Goal: Task Accomplishment & Management: Use online tool/utility

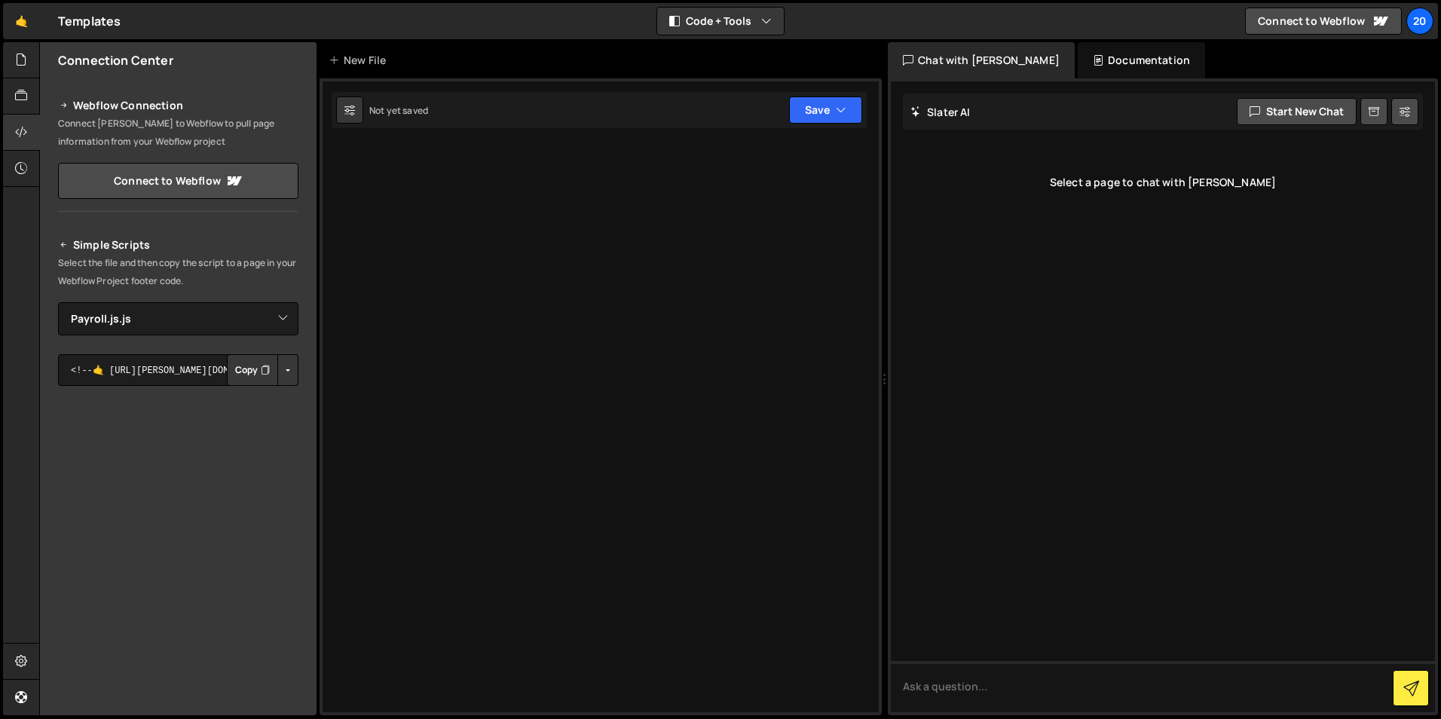
select select "12601"
click at [141, 320] on select "Select File Annual_Tax_On_Enveloped_Dwellings_Rates.js Capital_gains_tax_and_in…" at bounding box center [178, 318] width 240 height 33
click at [26, 92] on icon at bounding box center [21, 95] width 12 height 17
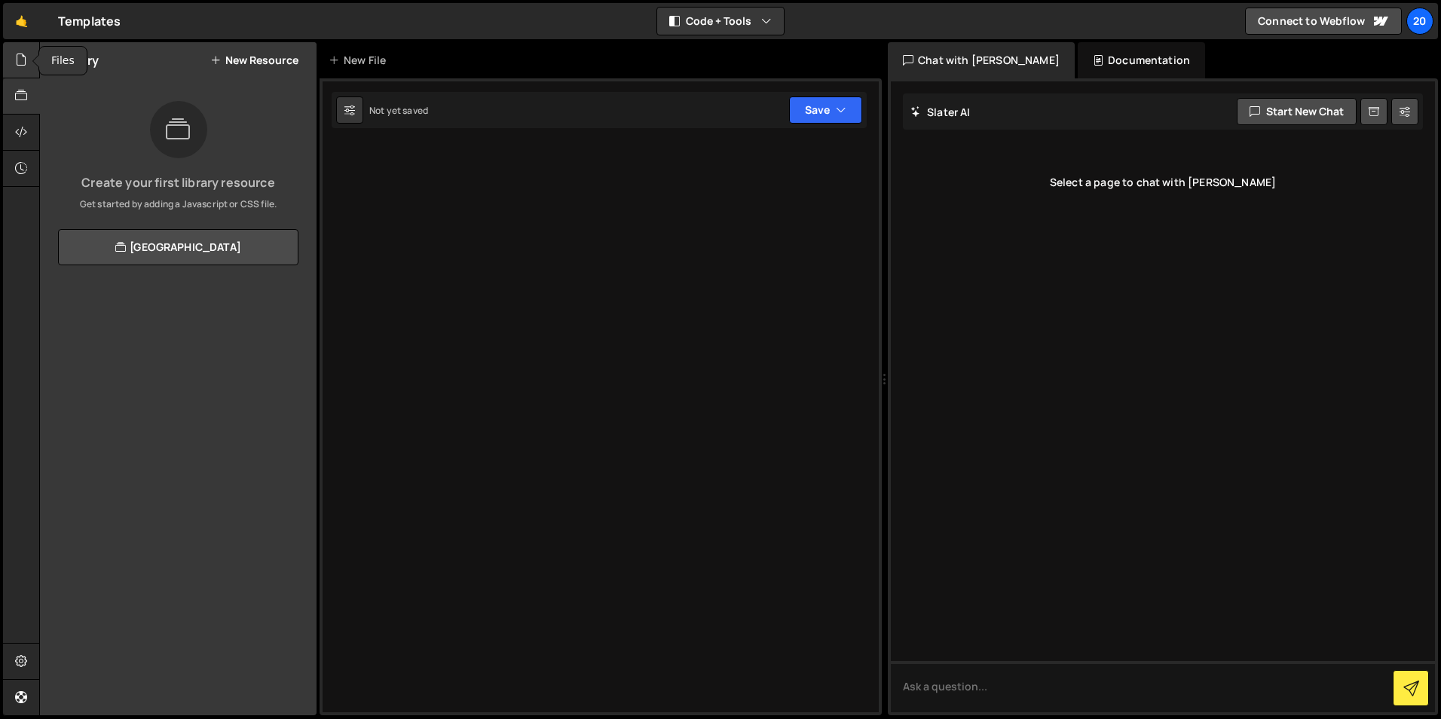
click at [23, 61] on icon at bounding box center [21, 59] width 12 height 17
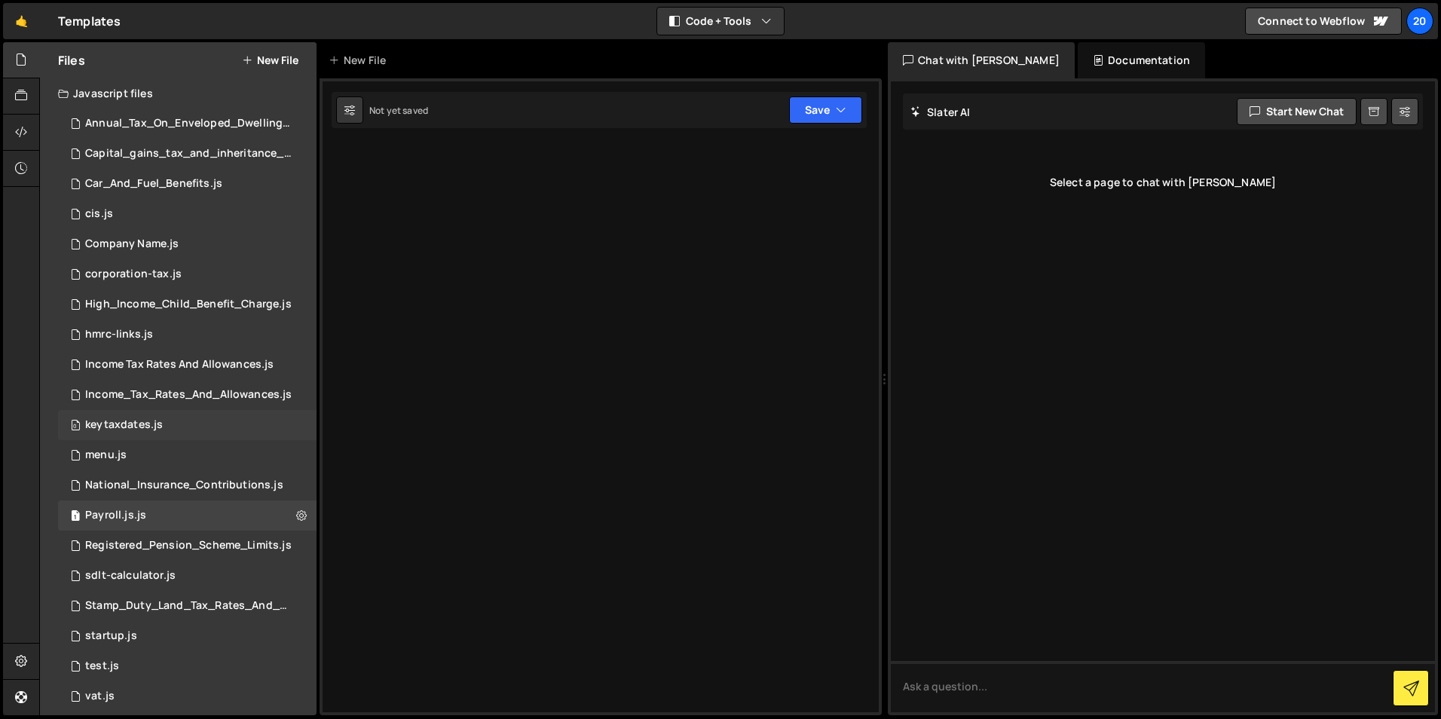
click at [161, 418] on div "keytaxdates.js" at bounding box center [124, 425] width 78 height 14
click at [99, 418] on div "keytaxdates.js" at bounding box center [124, 425] width 78 height 14
click at [124, 421] on div "keytaxdates.js" at bounding box center [124, 425] width 78 height 14
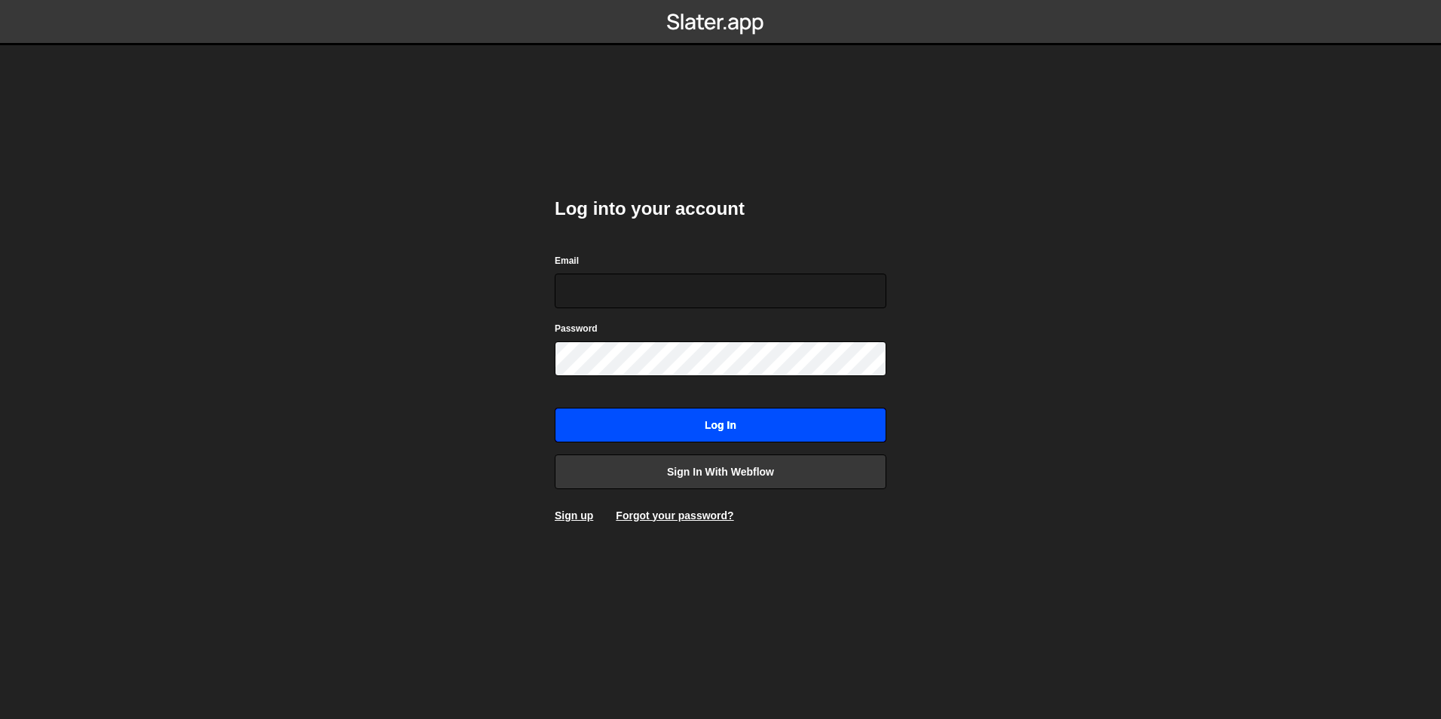
type input "[EMAIL_ADDRESS][DOMAIN_NAME]"
click at [642, 414] on input "Log in" at bounding box center [721, 425] width 332 height 35
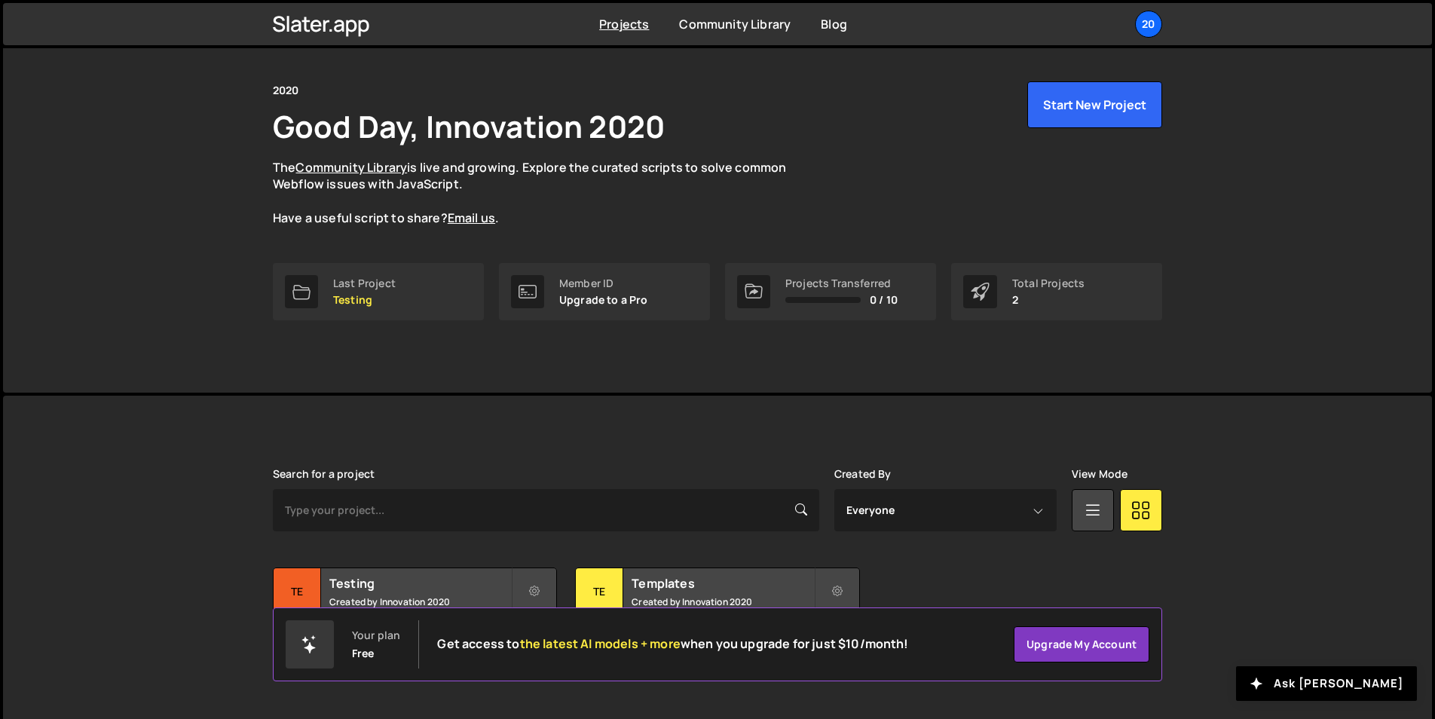
scroll to position [57, 0]
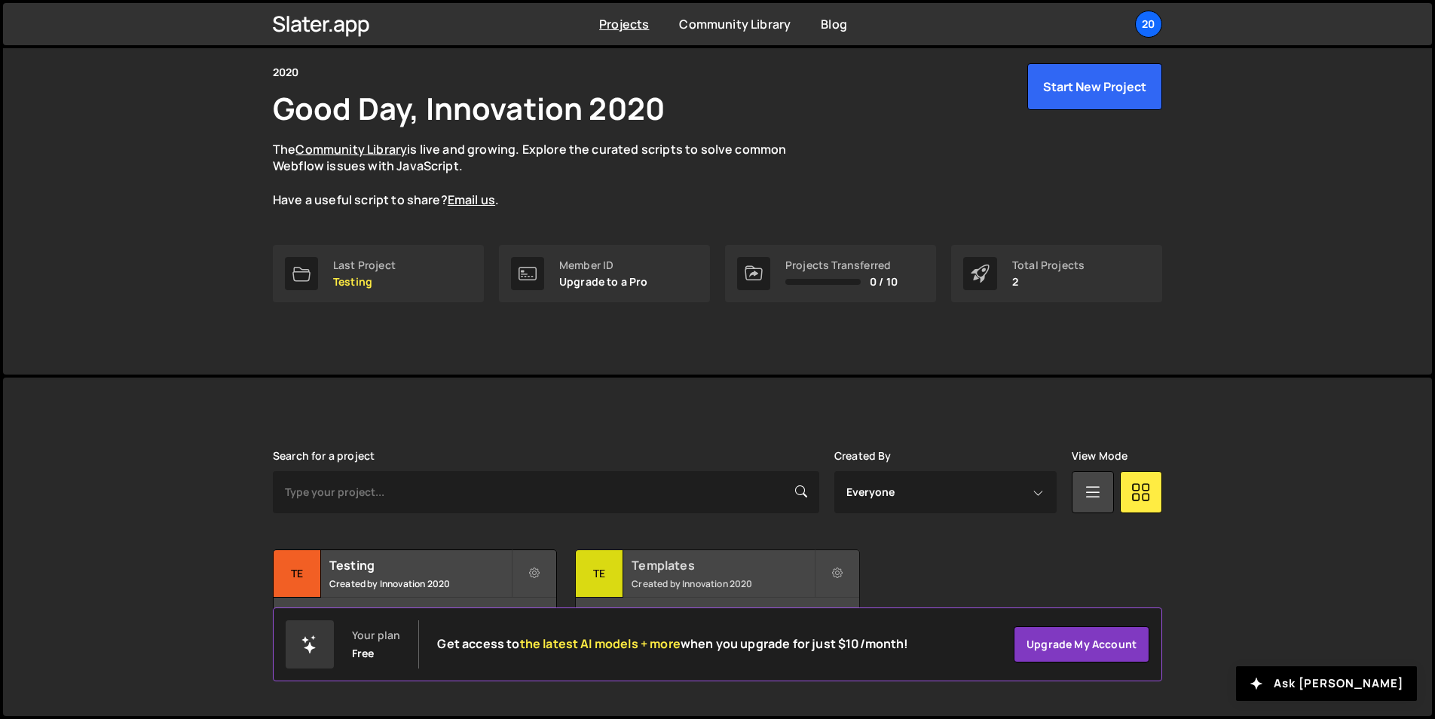
click at [681, 580] on small "Created by Innovation 2020" at bounding box center [723, 583] width 182 height 13
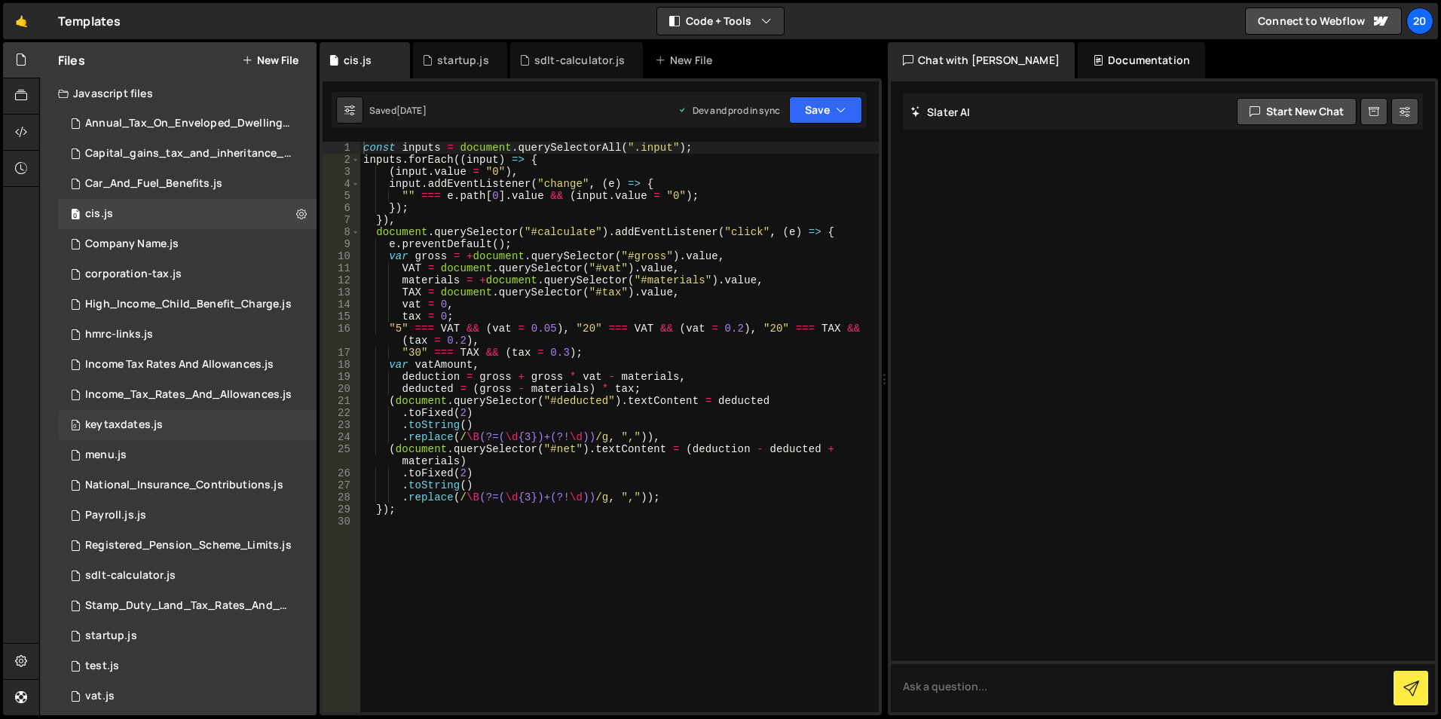
click at [112, 413] on div "0 keytaxdates.js 0" at bounding box center [187, 425] width 258 height 30
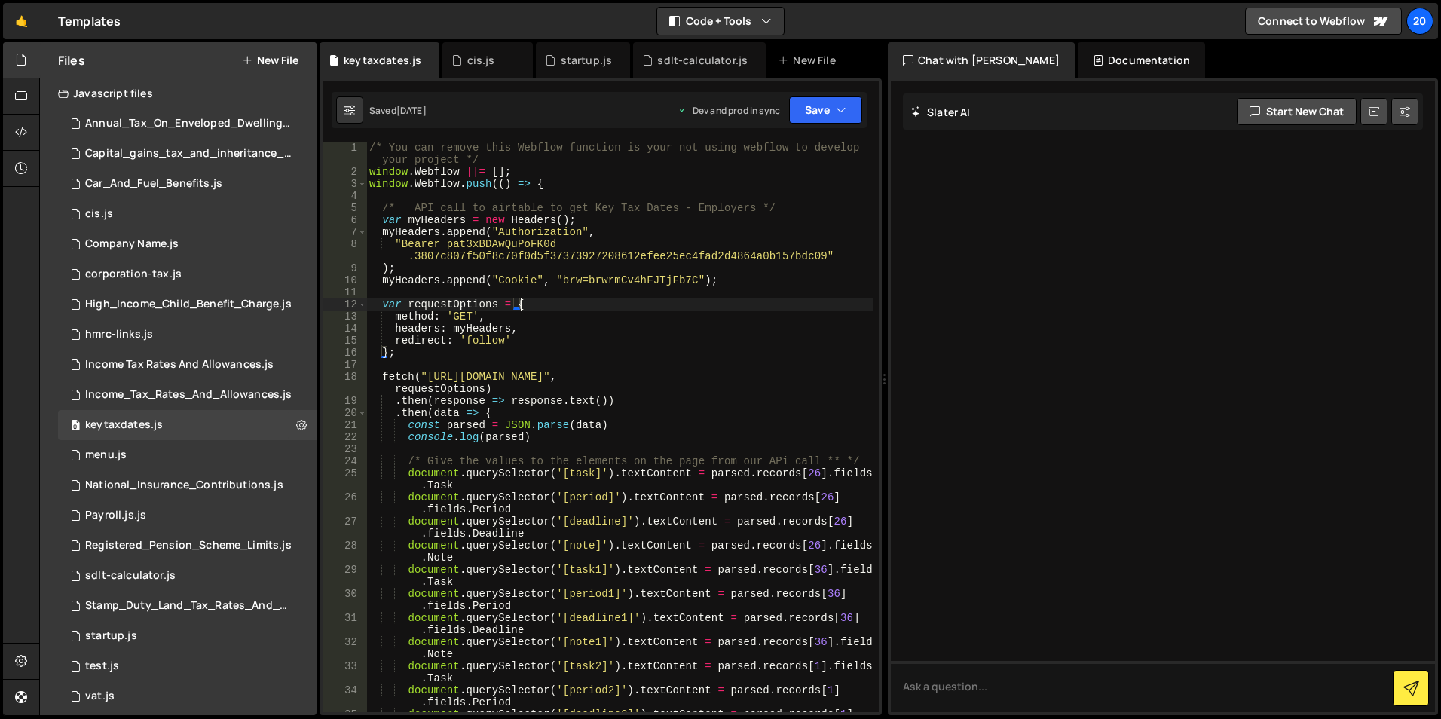
click at [811, 305] on div "/* You can remove this Webflow function is your not using webflow to develop yo…" at bounding box center [619, 451] width 506 height 619
click at [754, 222] on div "/* You can remove this Webflow function is your not using webflow to develop yo…" at bounding box center [619, 451] width 506 height 619
type textarea "}, 2500)"
